Goal: Task Accomplishment & Management: Manage account settings

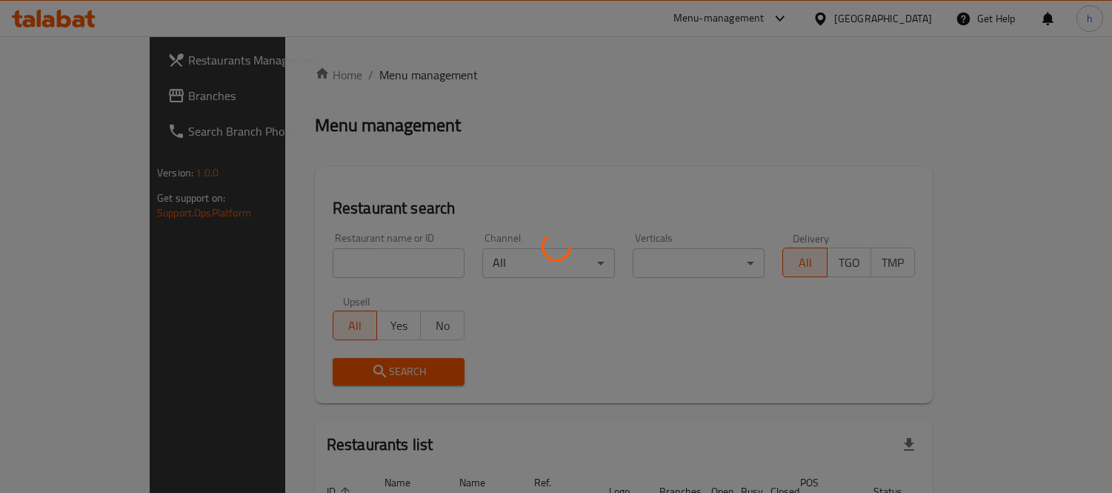
scroll to position [72, 0]
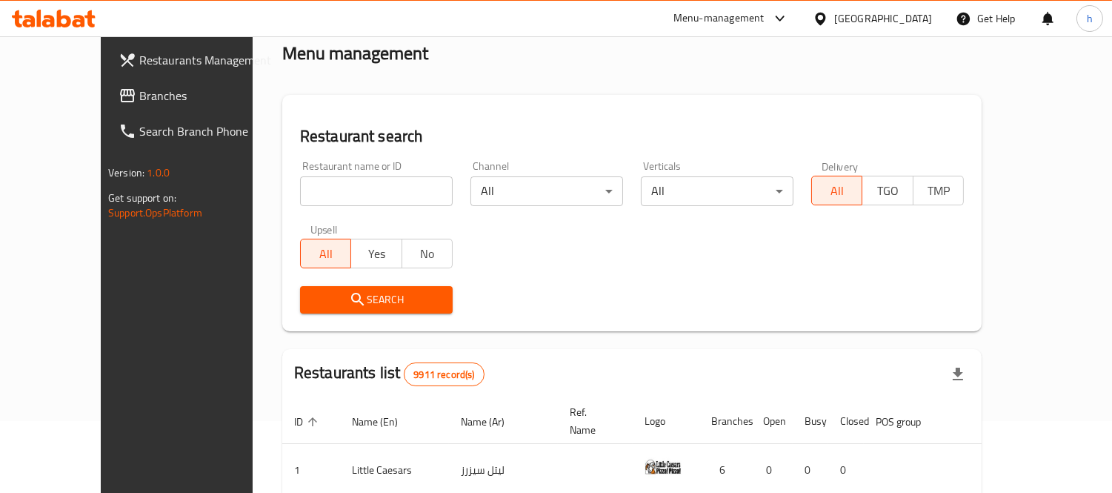
click at [139, 94] on span "Branches" at bounding box center [207, 96] width 136 height 18
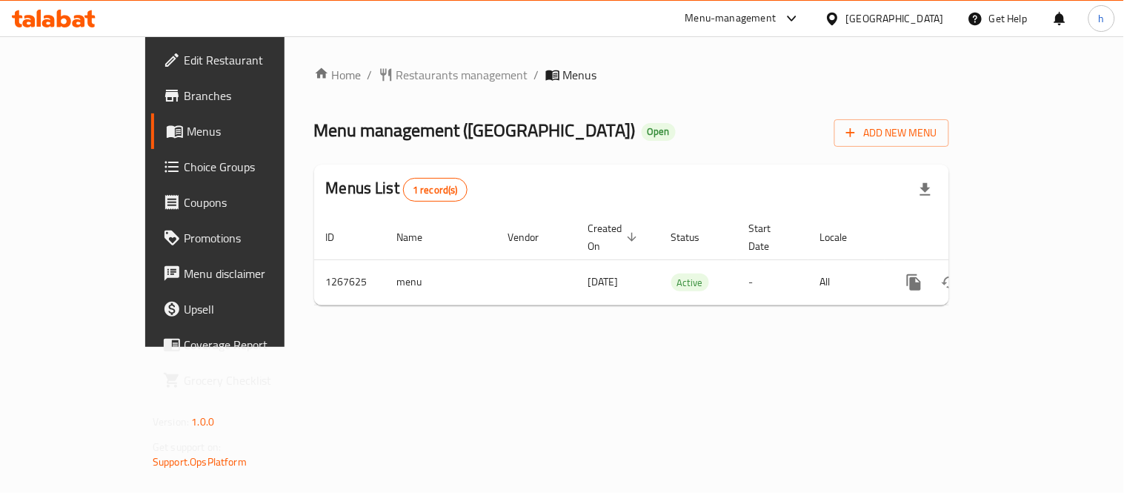
click at [151, 178] on link "Choice Groups" at bounding box center [241, 167] width 181 height 36
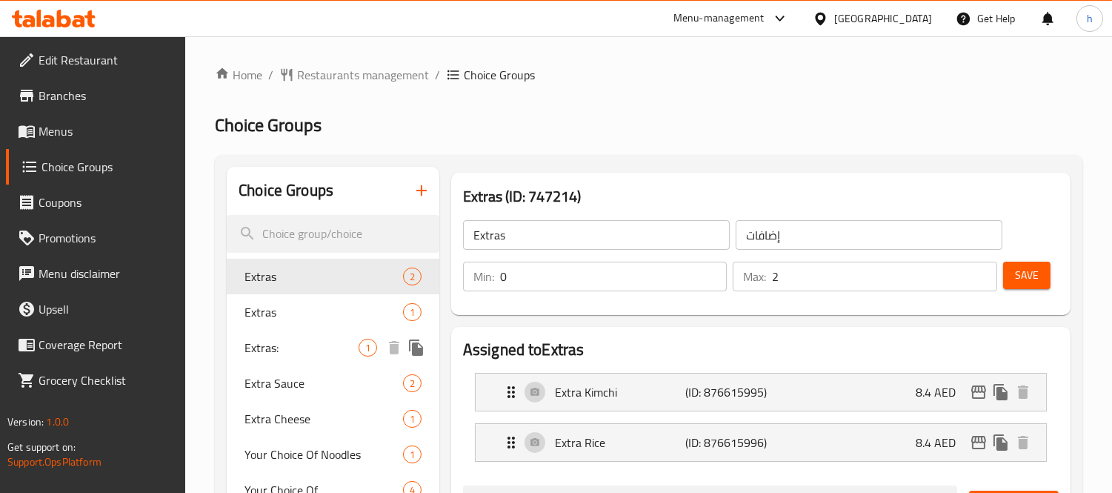
click at [253, 353] on span "Extras:" at bounding box center [301, 348] width 114 height 18
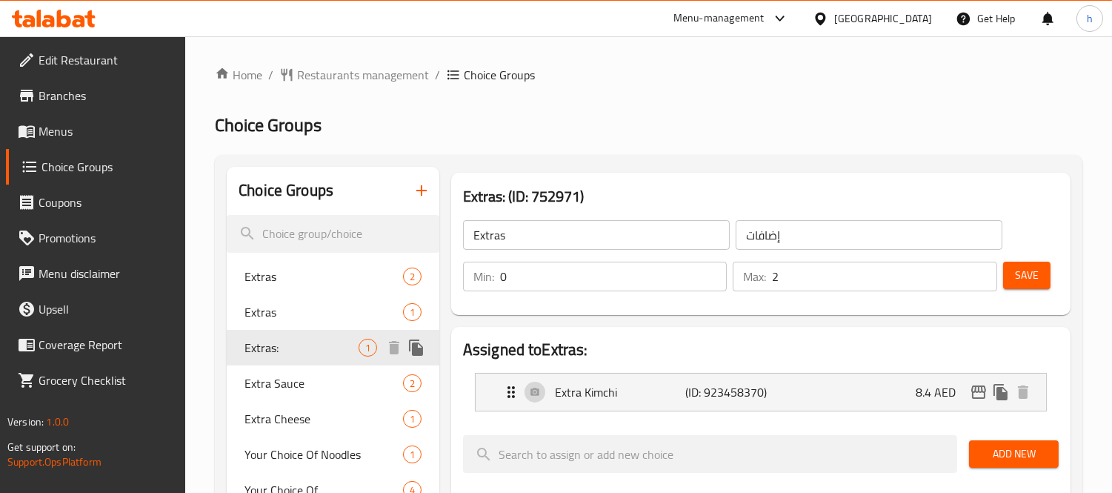
type input "Extras:"
type input "إضافات:"
type input "1"
click at [253, 352] on span "Extras:" at bounding box center [301, 348] width 114 height 18
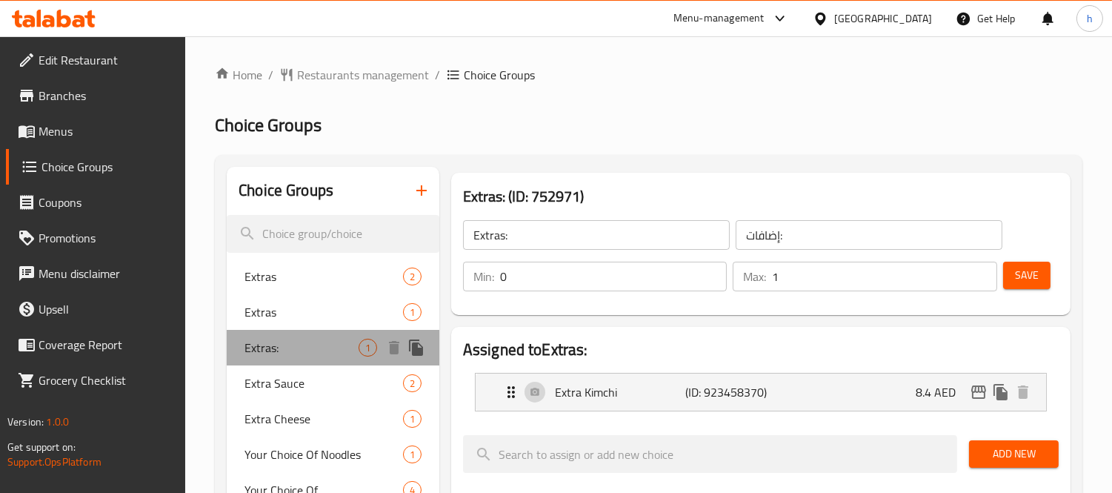
click at [253, 352] on span "Extras:" at bounding box center [301, 348] width 114 height 18
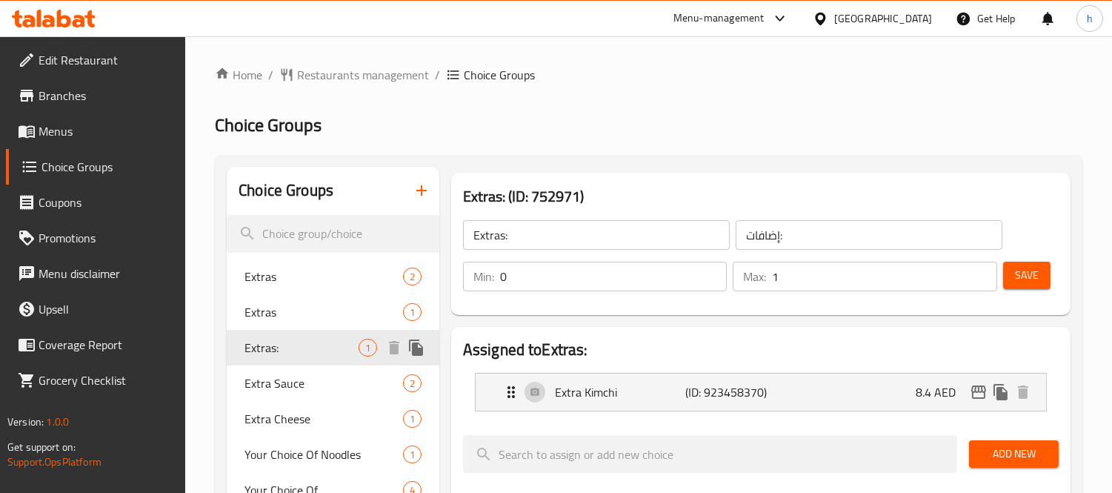
click at [253, 352] on span "Extras:" at bounding box center [301, 348] width 114 height 18
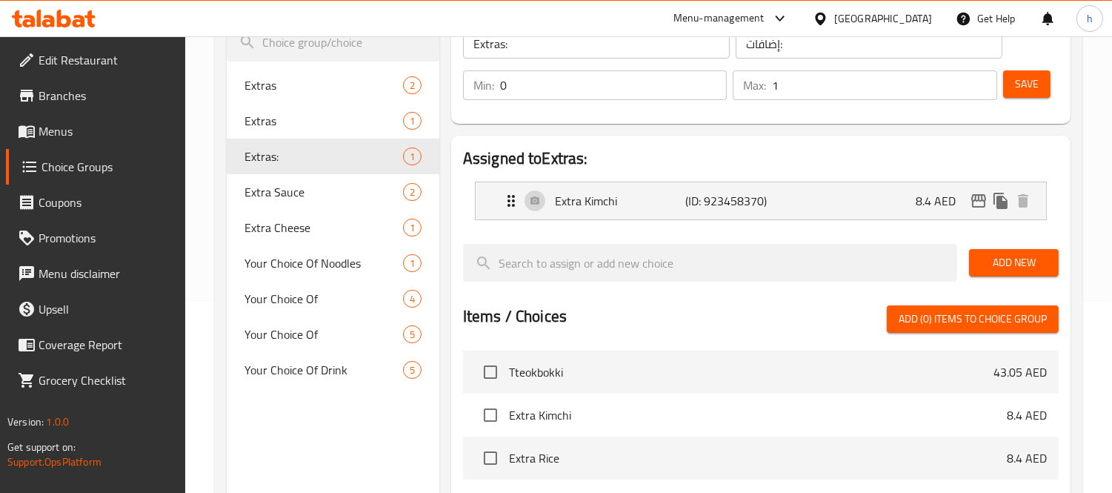
scroll to position [7, 0]
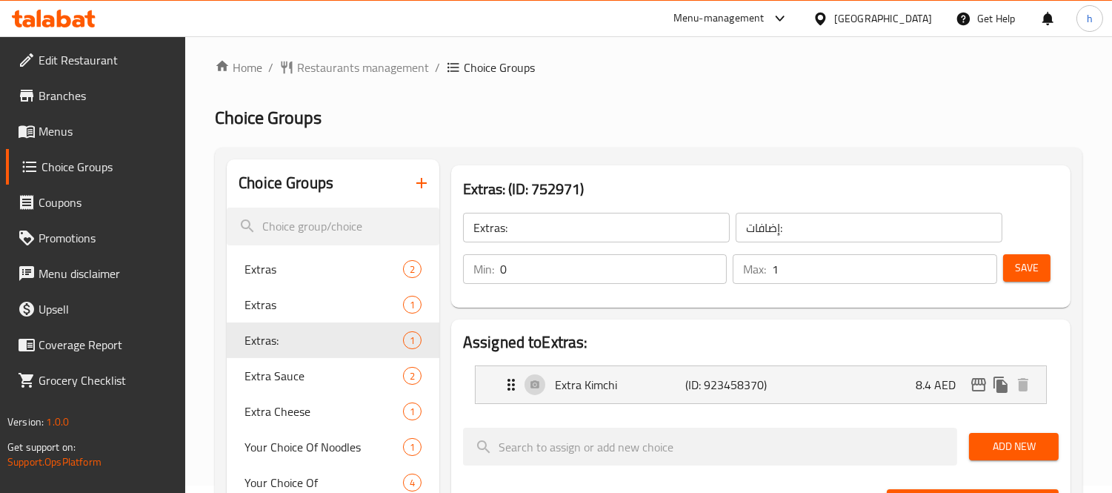
click at [33, 23] on icon at bounding box center [28, 21] width 13 height 13
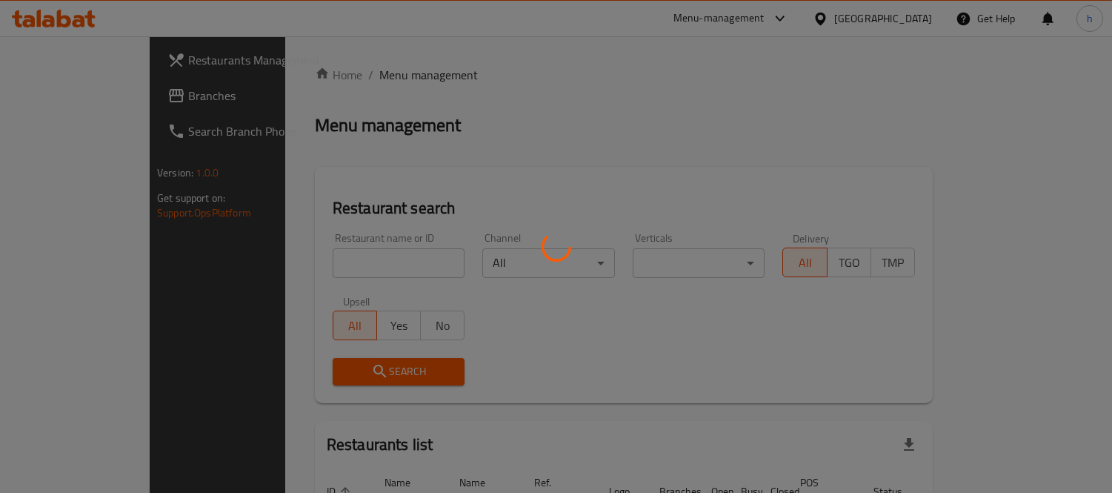
scroll to position [7, 0]
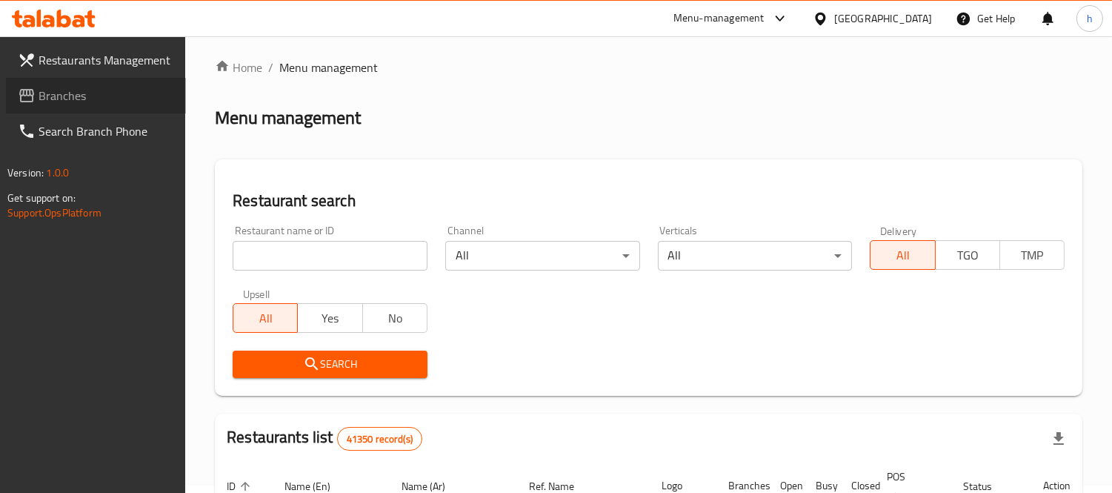
click at [84, 79] on link "Branches" at bounding box center [96, 96] width 180 height 36
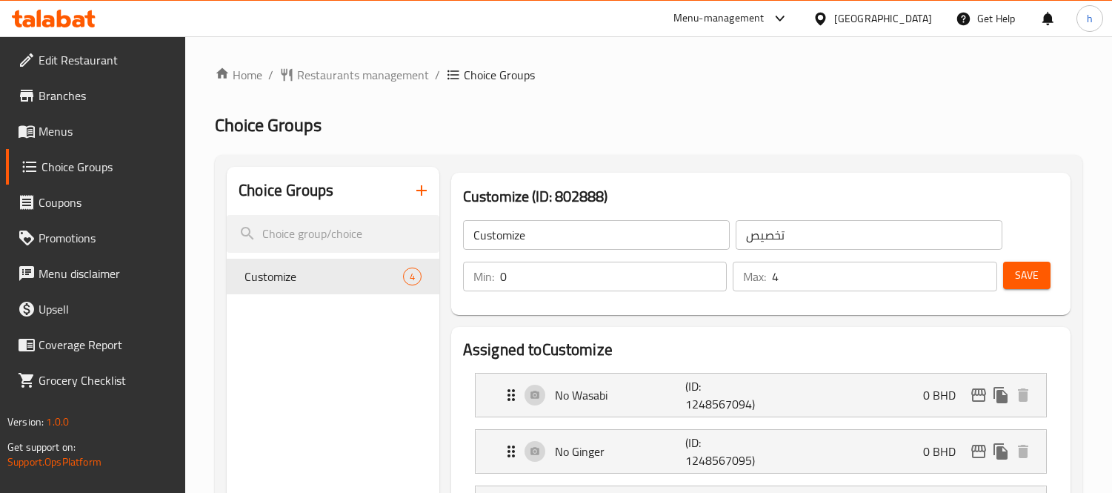
scroll to position [676, 0]
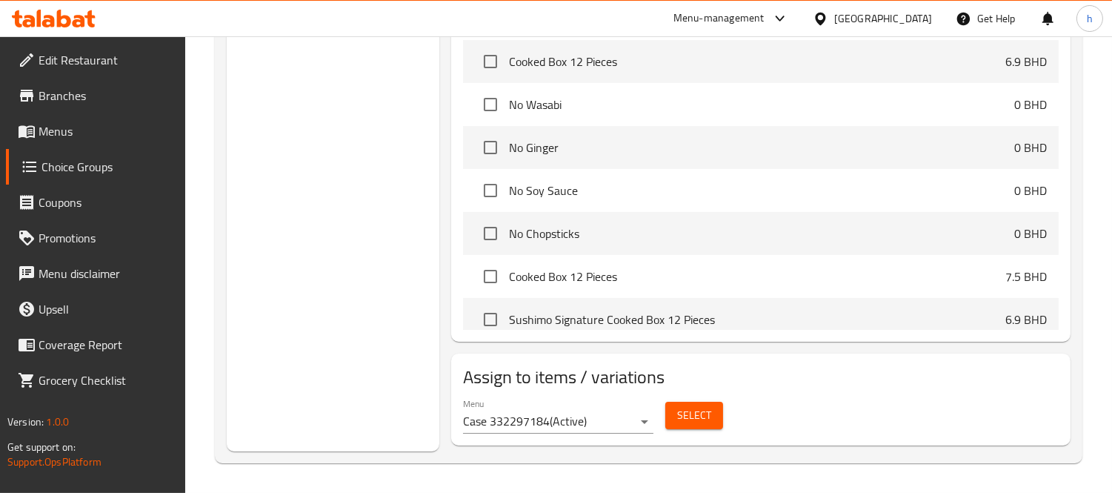
click at [62, 16] on icon at bounding box center [54, 19] width 84 height 18
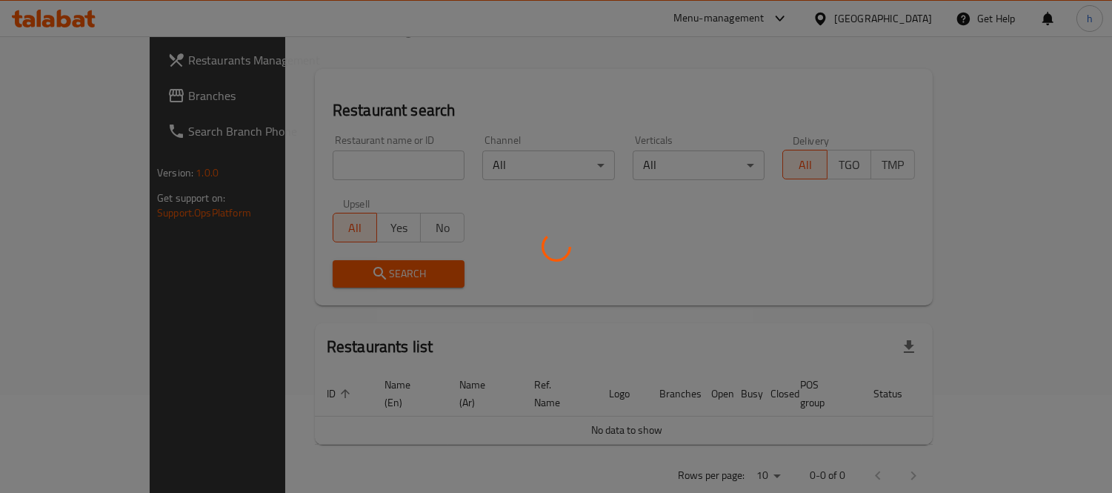
scroll to position [98, 0]
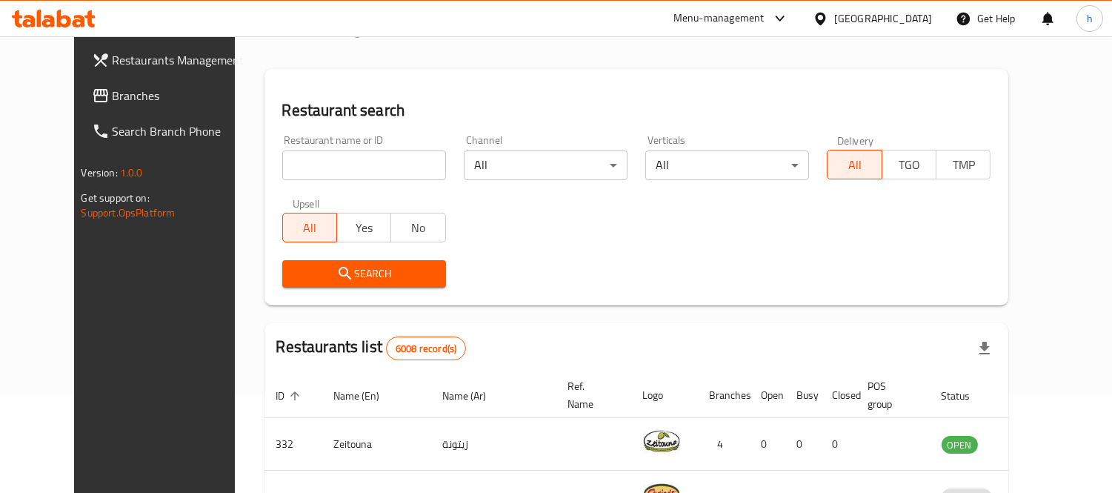
click at [113, 93] on span "Branches" at bounding box center [181, 96] width 136 height 18
